Goal: Contribute content: Contribute content

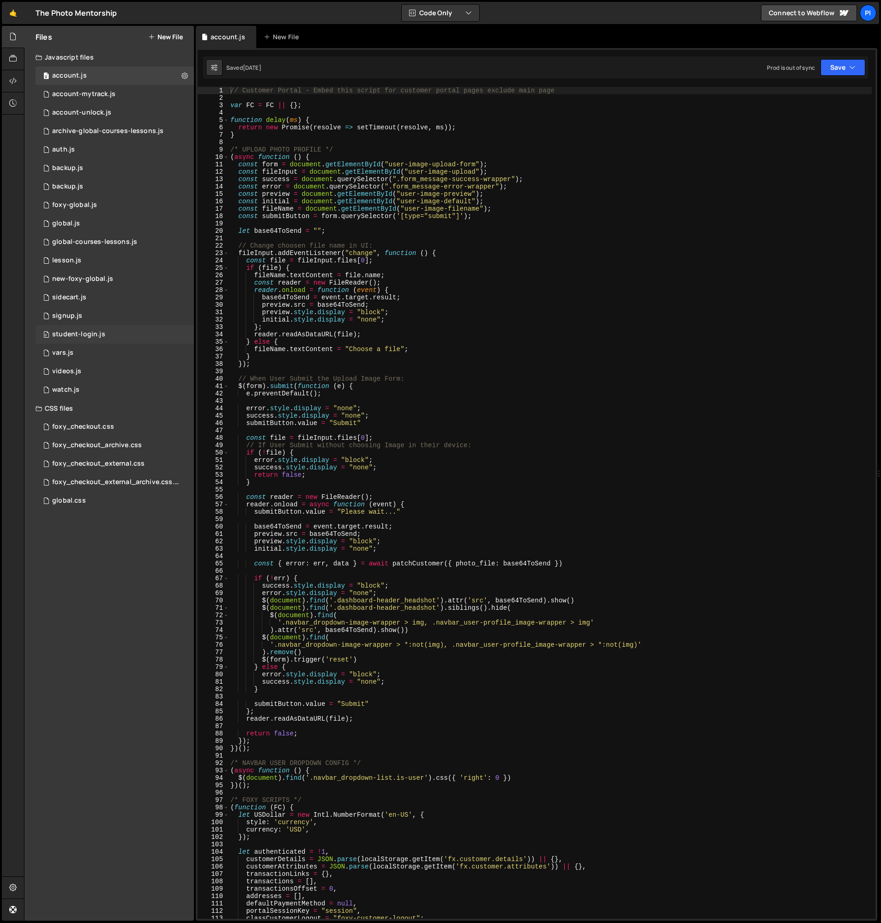
click at [146, 330] on div "0 student-login.js 0" at bounding box center [115, 334] width 158 height 18
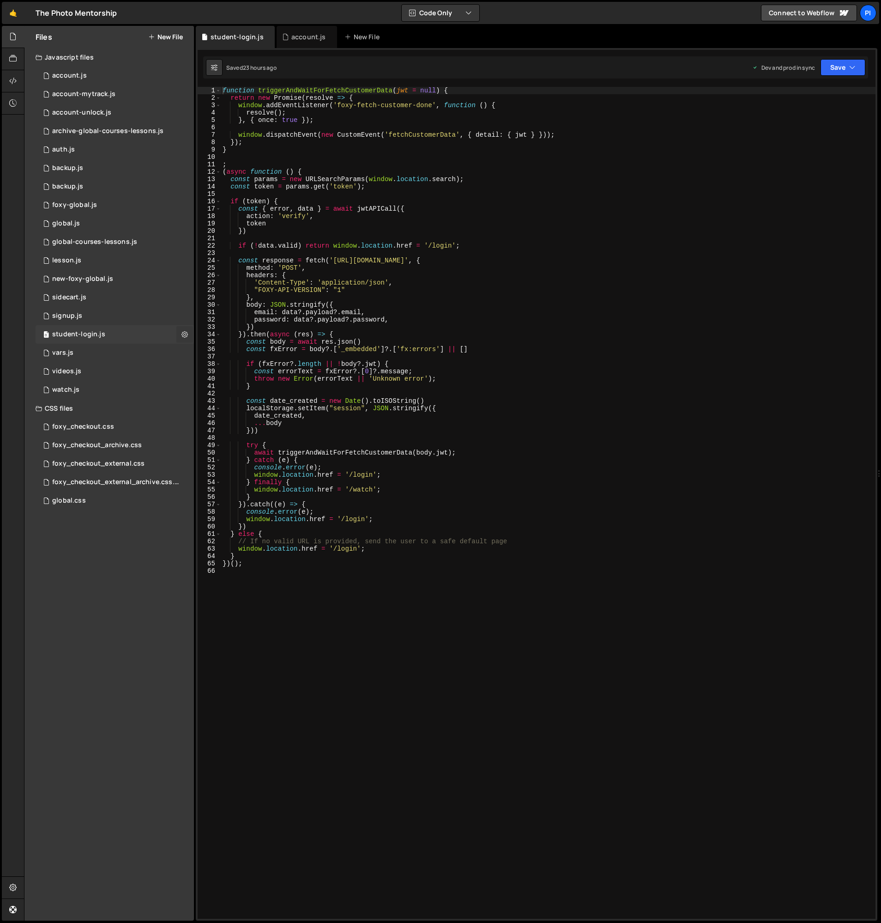
click at [183, 333] on icon at bounding box center [184, 334] width 6 height 9
click at [112, 332] on div "0 student-login.js 0" at bounding box center [115, 334] width 158 height 18
click at [81, 333] on div "student-login.js" at bounding box center [78, 334] width 53 height 8
click at [85, 332] on div "student-login.js" at bounding box center [78, 334] width 53 height 8
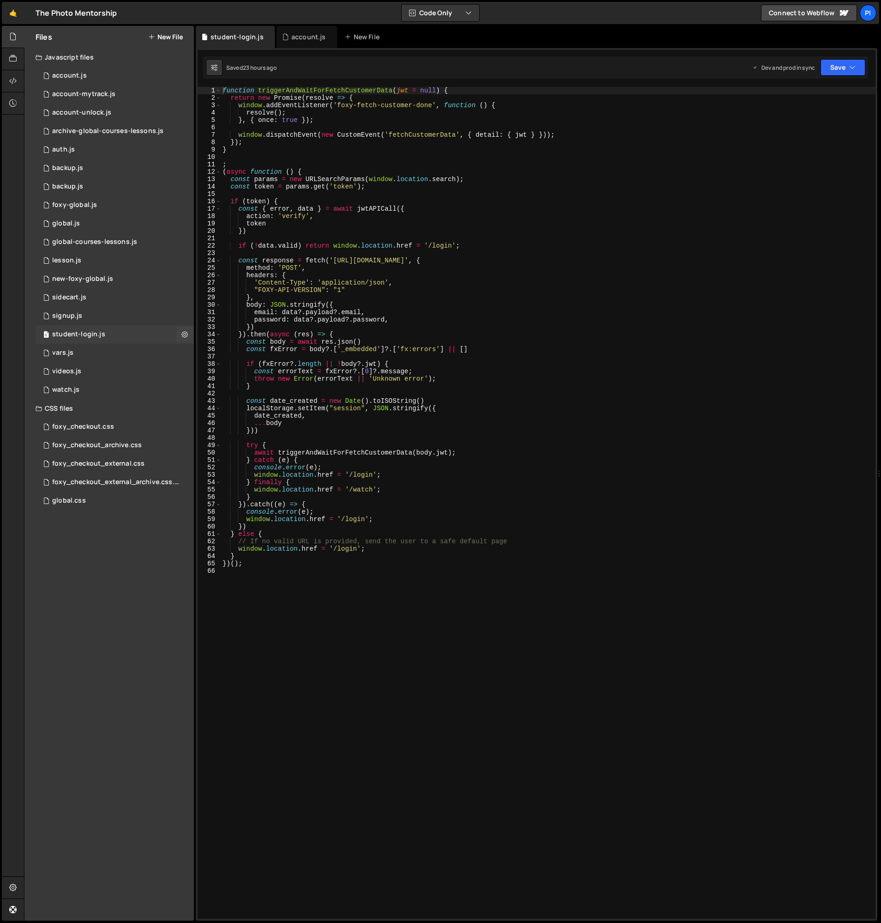
click at [85, 332] on div "student-login.js" at bounding box center [78, 334] width 53 height 8
click at [186, 331] on icon at bounding box center [184, 334] width 6 height 9
click at [283, 291] on div "function triggerAndWaitForFetchCustomerData ( jwt = null ) { return new Promise…" at bounding box center [548, 510] width 655 height 846
click at [303, 290] on div "function triggerAndWaitForFetchCustomerData ( jwt = null ) { return new Promise…" at bounding box center [548, 510] width 655 height 846
type textarea "})();"
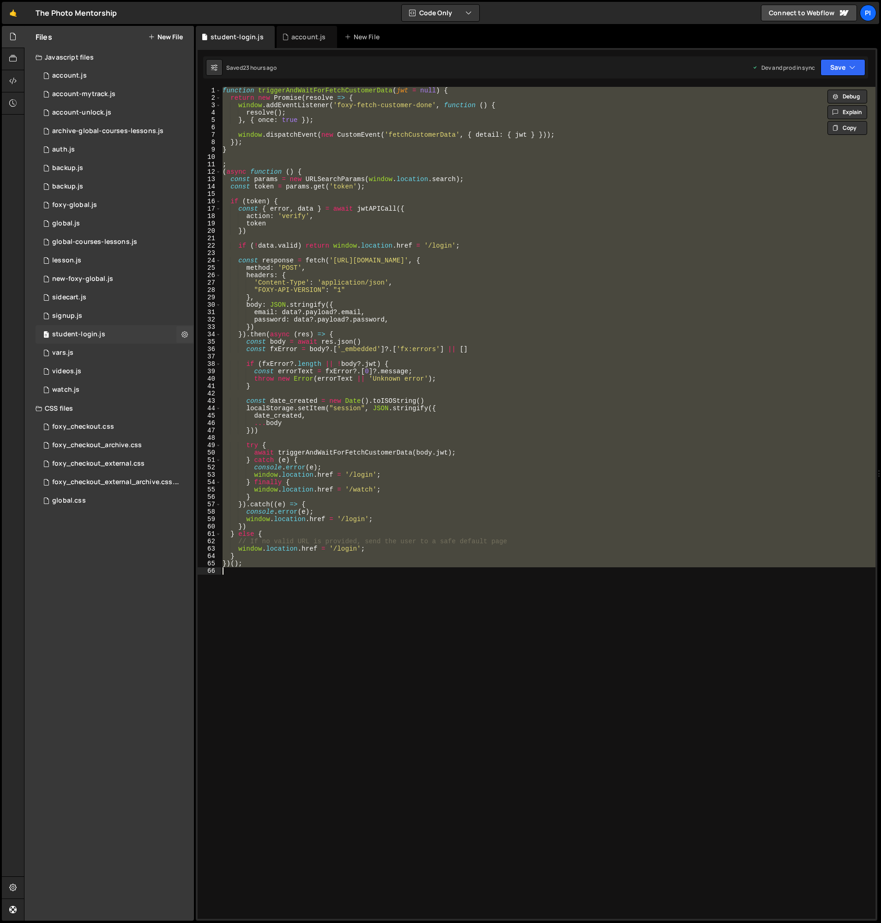
click at [77, 326] on div "0 student-login.js 0" at bounding box center [115, 334] width 158 height 18
click at [77, 329] on div "0 student-login.js 0" at bounding box center [115, 334] width 158 height 18
click at [181, 335] on button at bounding box center [184, 334] width 17 height 17
click at [156, 338] on div "0 student-login.js 0" at bounding box center [115, 334] width 158 height 18
click at [361, 189] on div "function triggerAndWaitForFetchCustomerData ( jwt = null ) { return new Promise…" at bounding box center [548, 503] width 655 height 832
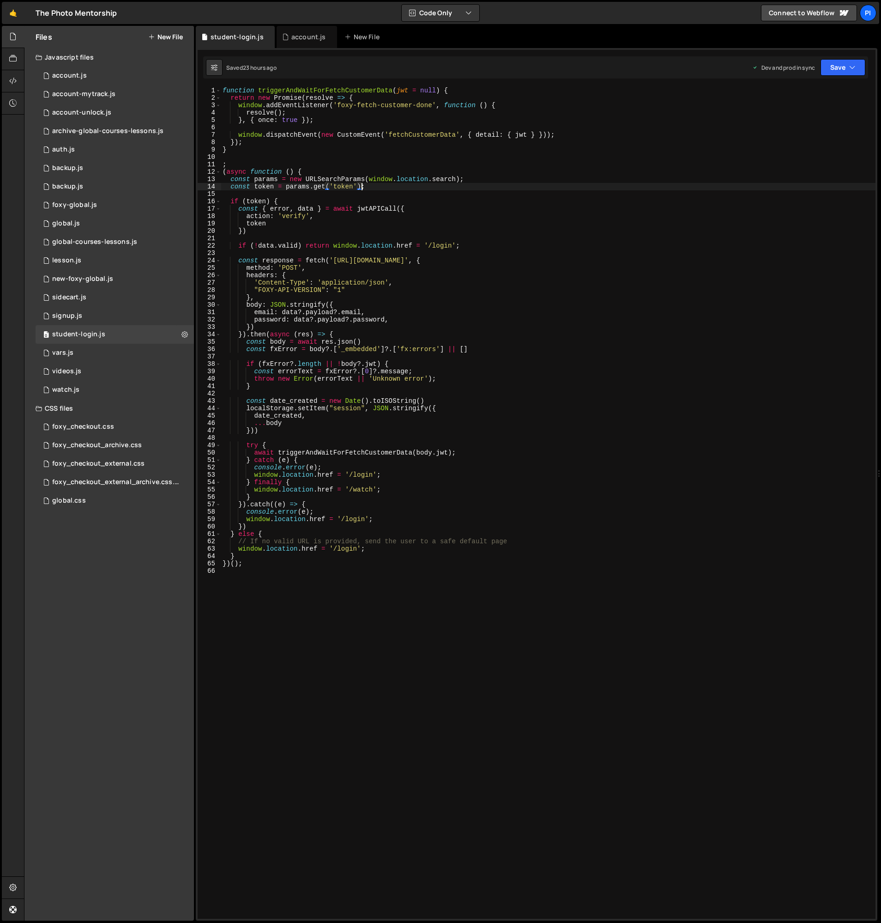
type textarea "})();"
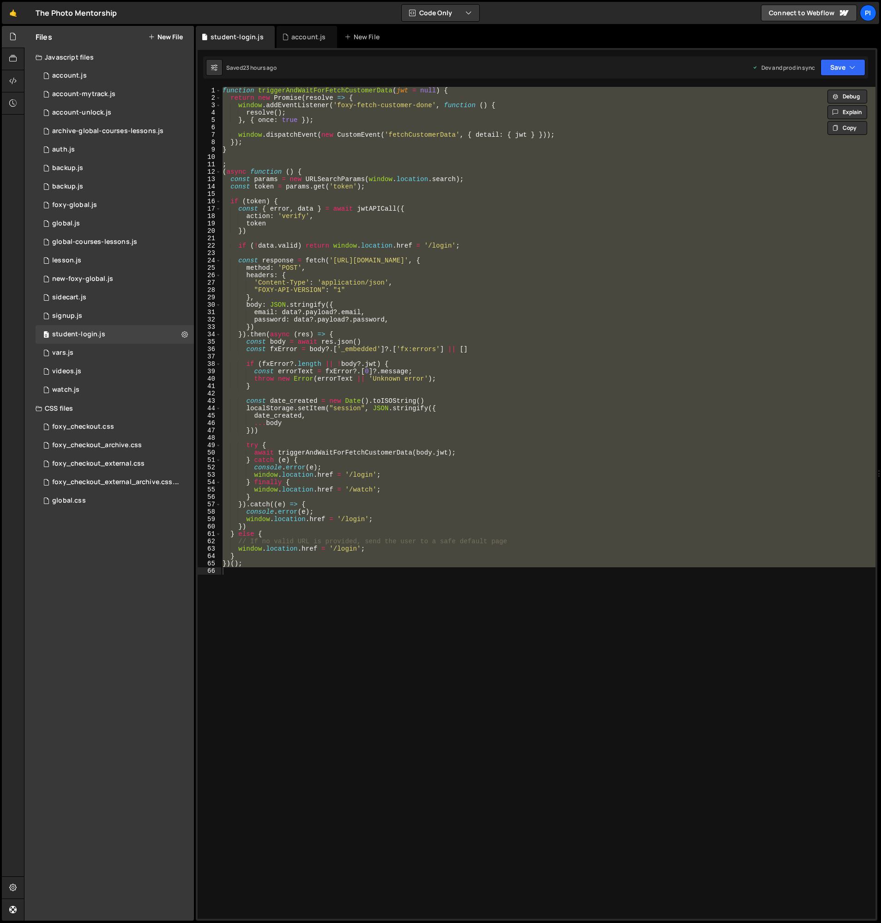
click at [171, 36] on button "New File" at bounding box center [165, 36] width 35 height 7
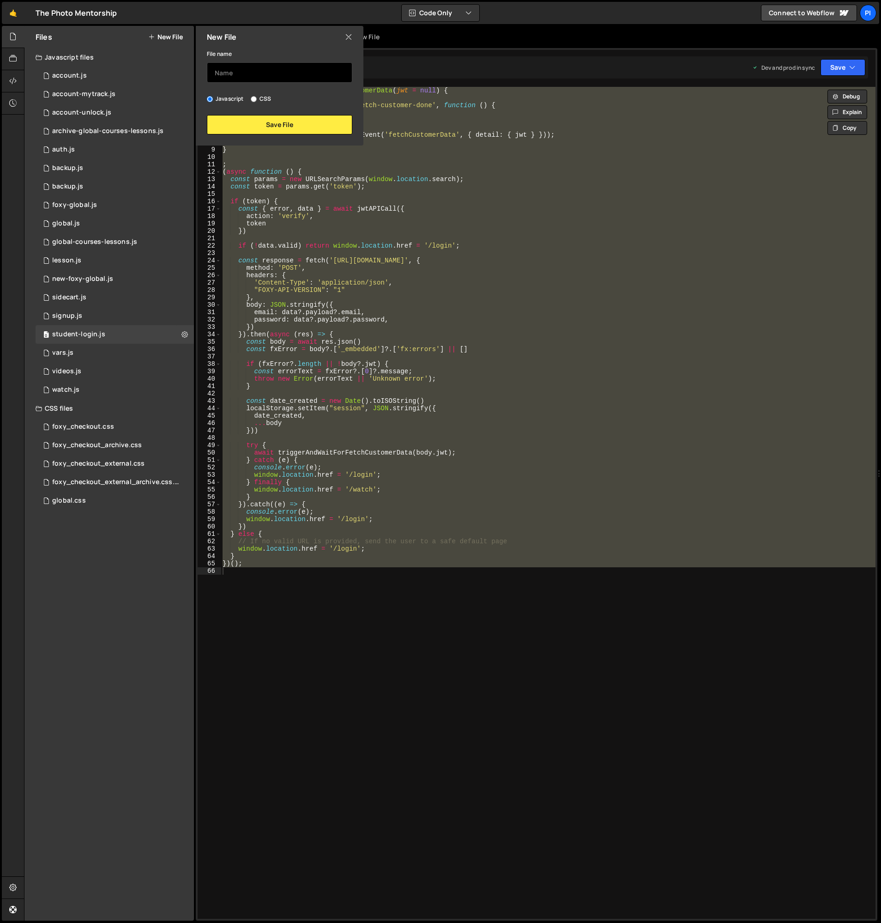
click at [238, 72] on input "text" at bounding box center [279, 72] width 145 height 20
type input "sso-redirect"
click at [241, 124] on button "Save File" at bounding box center [279, 124] width 145 height 19
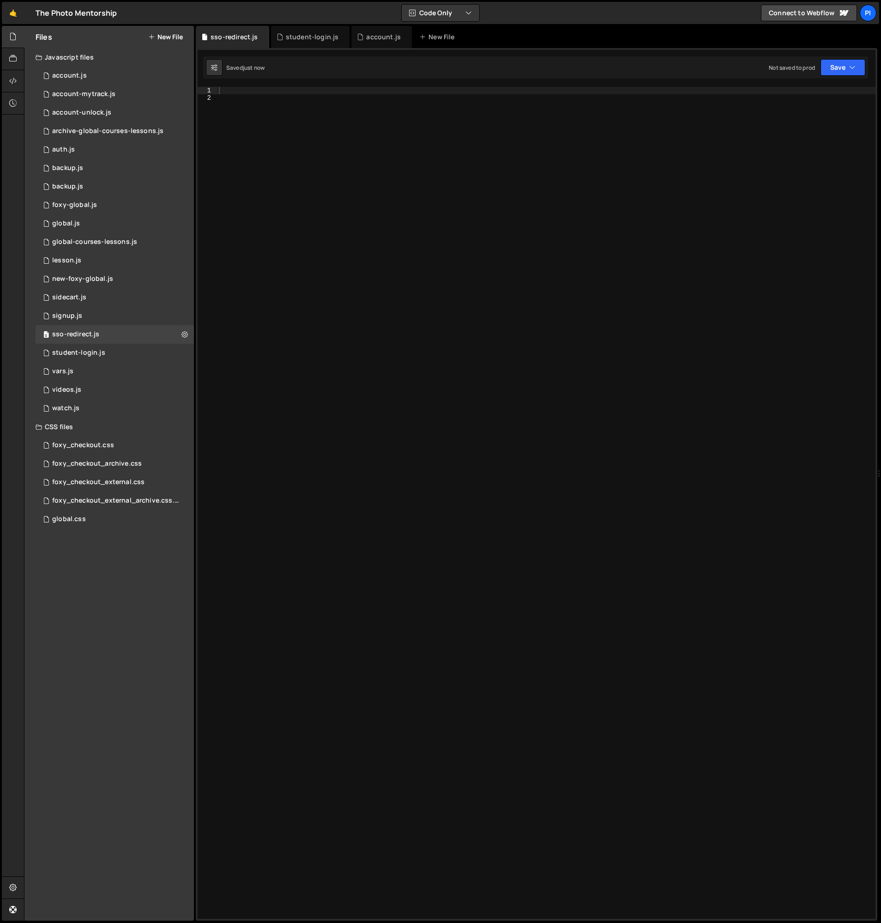
click at [284, 164] on div at bounding box center [546, 510] width 658 height 846
paste textarea "function triggerAndWaitForFetchCustomerData(jwt = null) {"
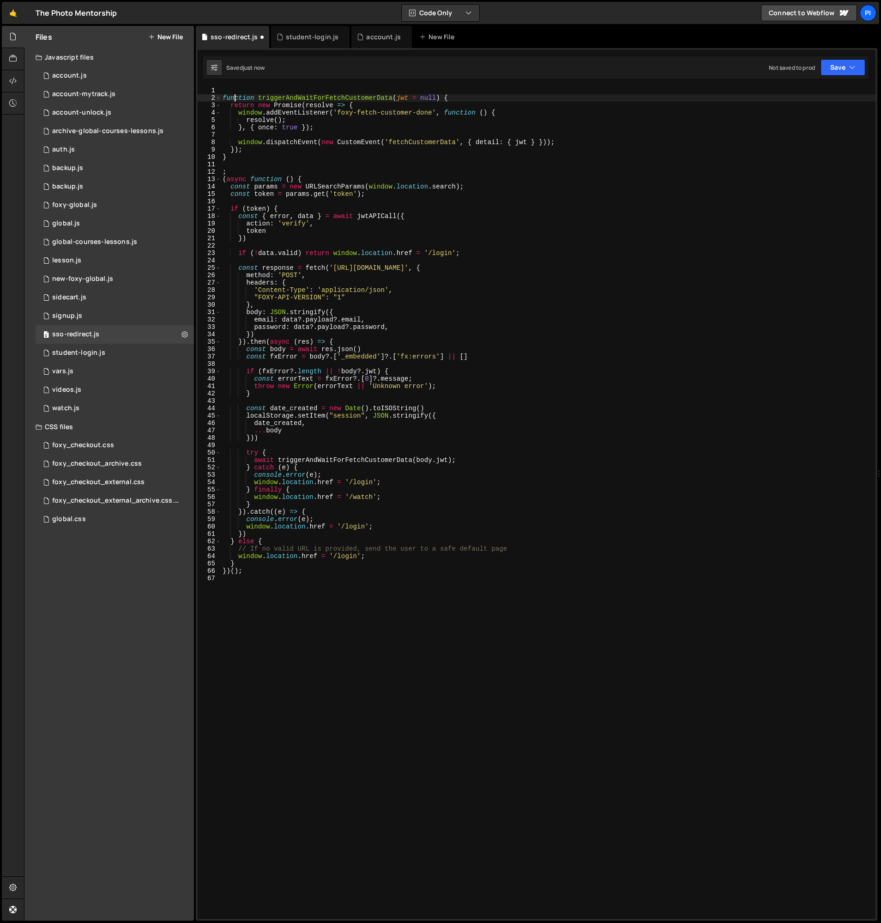
click at [234, 97] on div "function triggerAndWaitForFetchCustomerData ( jwt = null ) { return new Promise…" at bounding box center [548, 510] width 655 height 846
type textarea "function triggerAndWaitForFetchCustomerData(jwt = null) {"
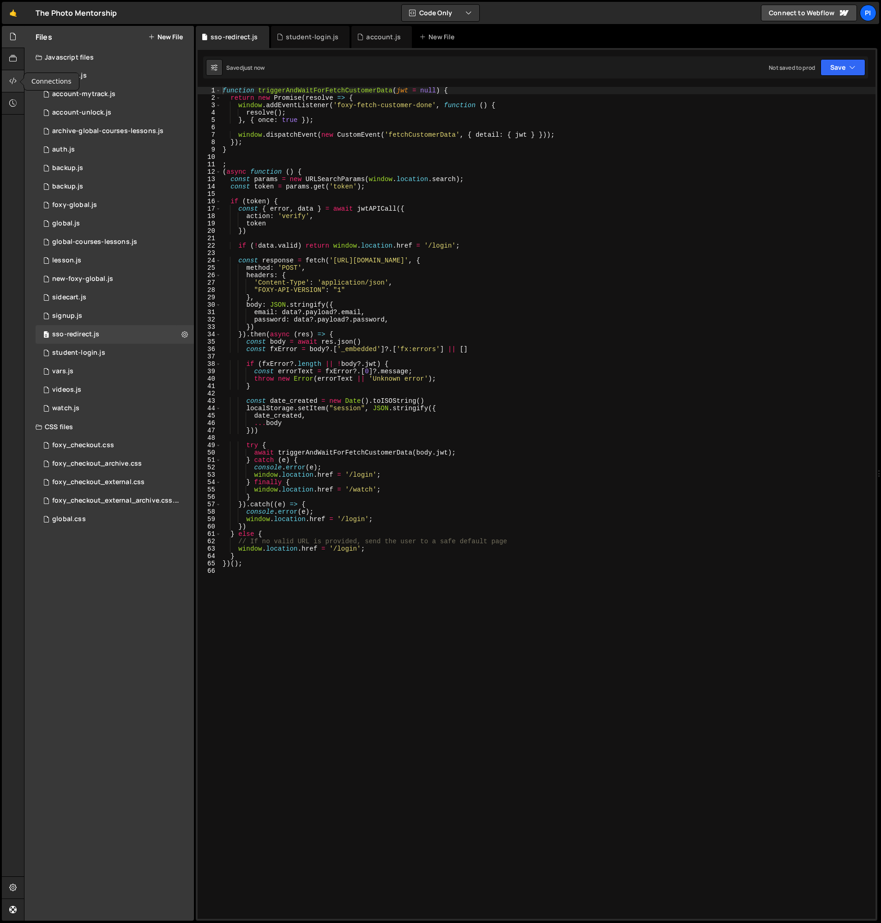
click at [11, 78] on icon at bounding box center [12, 81] width 7 height 10
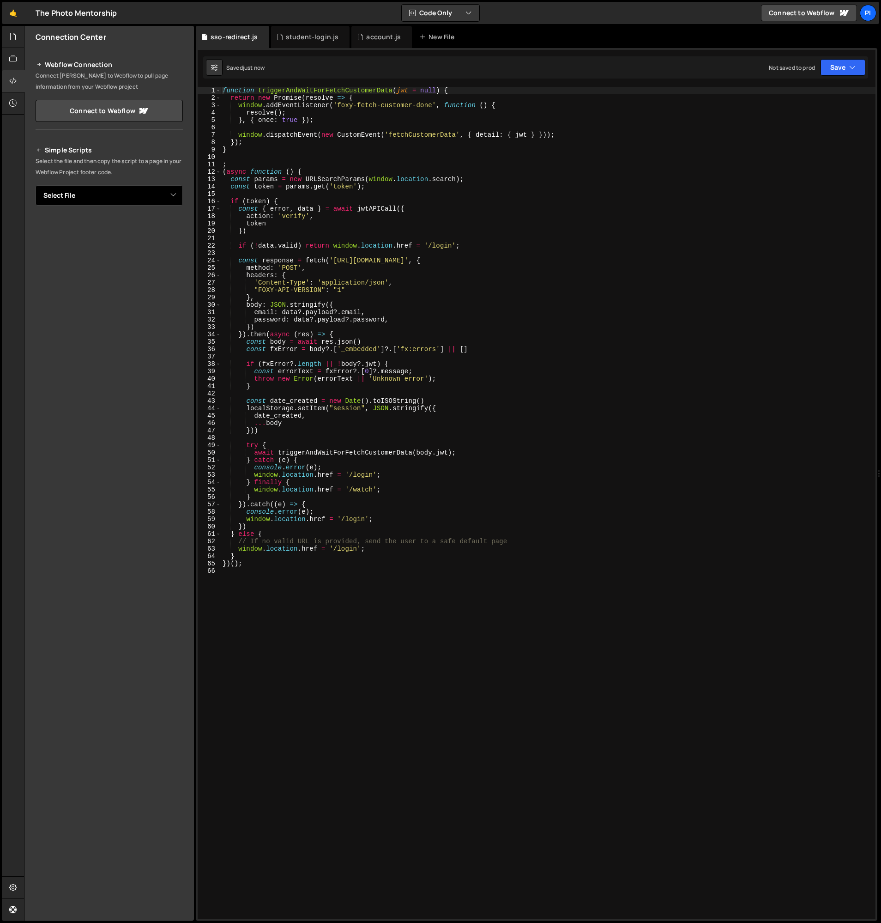
click at [96, 189] on select "Select File account.js account-mytrack.js account-unlock.js archive-global-cour…" at bounding box center [109, 195] width 147 height 20
select select "47004"
click at [36, 185] on select "Select File account.js account-mytrack.js account-unlock.js archive-global-cour…" at bounding box center [109, 195] width 147 height 20
click at [154, 228] on button "Copy" at bounding box center [154, 226] width 31 height 19
